Goal: Task Accomplishment & Management: Use online tool/utility

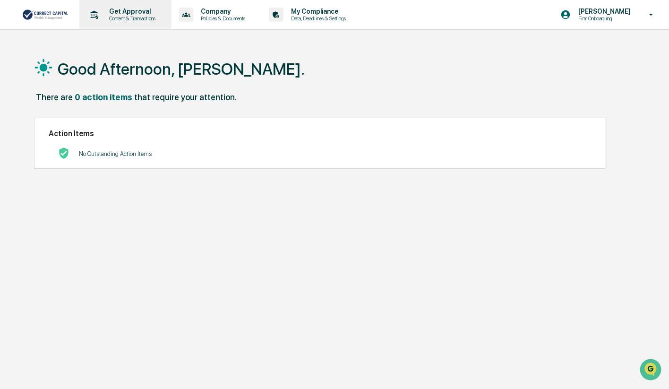
click at [160, 10] on p "Get Approval" at bounding box center [131, 12] width 59 height 8
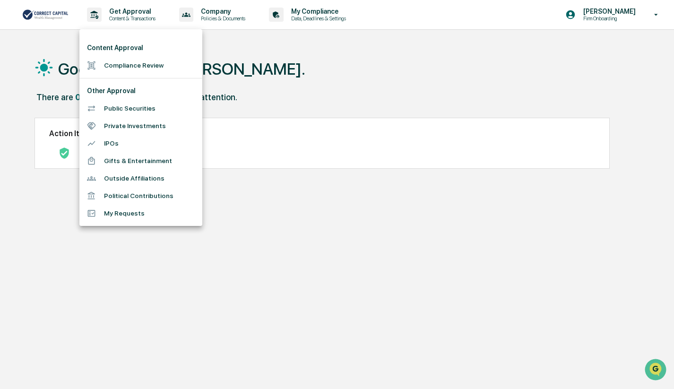
click at [158, 15] on div at bounding box center [337, 194] width 674 height 389
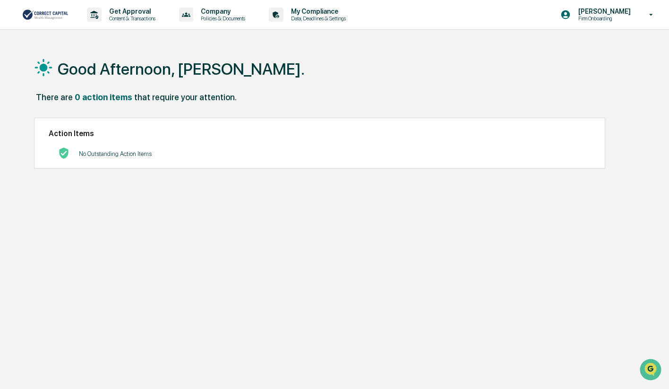
click at [158, 15] on p "Get Approval" at bounding box center [131, 12] width 59 height 8
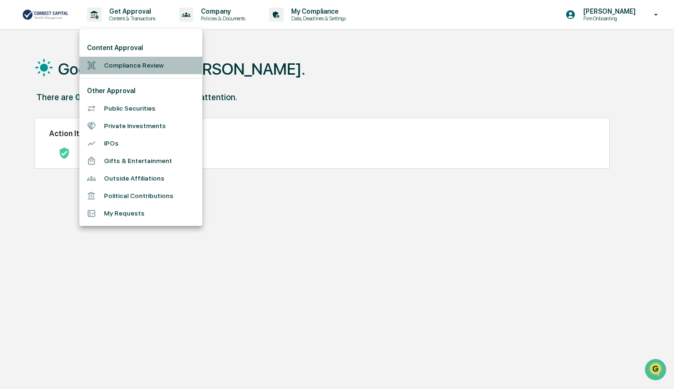
click at [148, 68] on li "Compliance Review" at bounding box center [140, 65] width 123 height 17
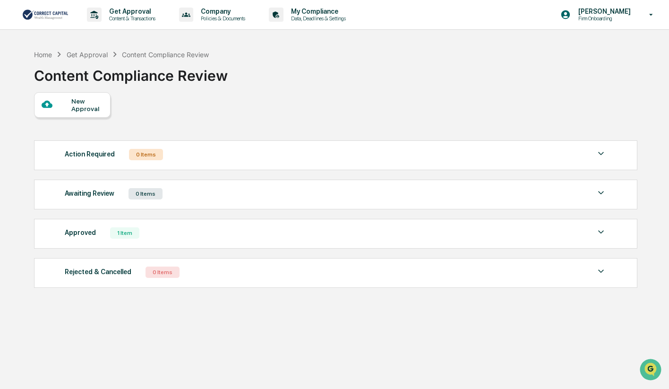
click at [118, 232] on div "1 Item" at bounding box center [124, 232] width 29 height 11
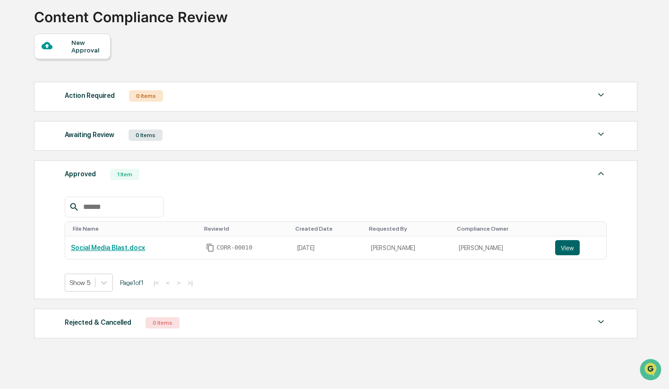
scroll to position [73, 0]
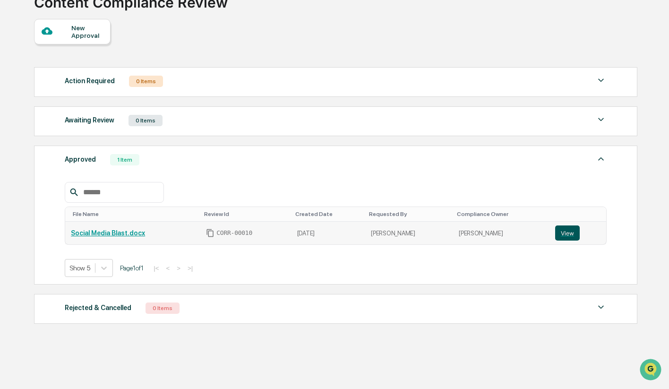
click at [563, 230] on button "View" at bounding box center [567, 233] width 25 height 15
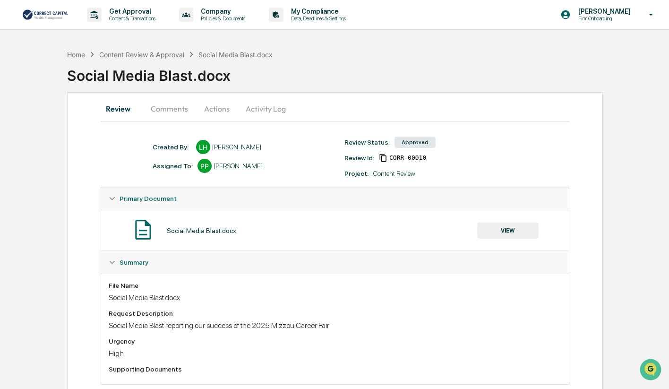
click at [506, 229] on button "VIEW" at bounding box center [507, 231] width 61 height 16
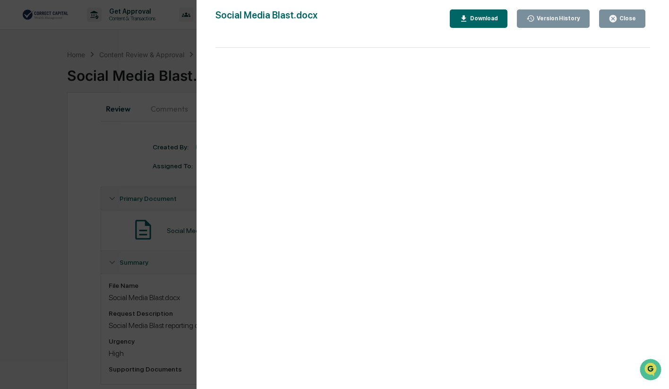
click at [633, 21] on div "Close" at bounding box center [627, 18] width 18 height 7
